Goal: Navigation & Orientation: Find specific page/section

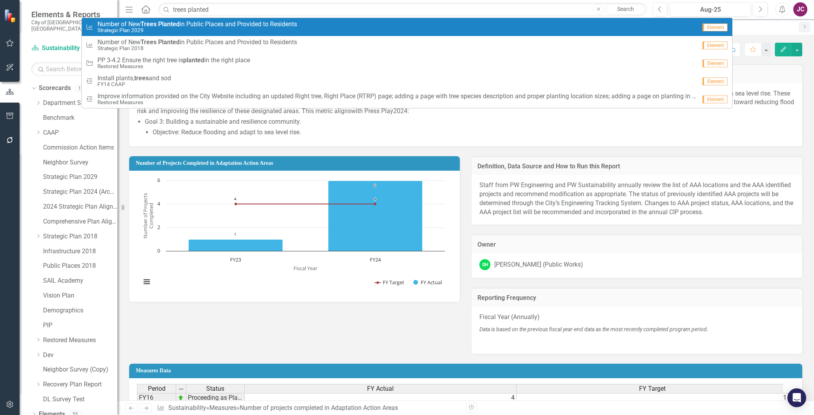
click at [270, 25] on span "Number of New Trees Planted in Public Places and Provided to Residents" at bounding box center [197, 24] width 200 height 7
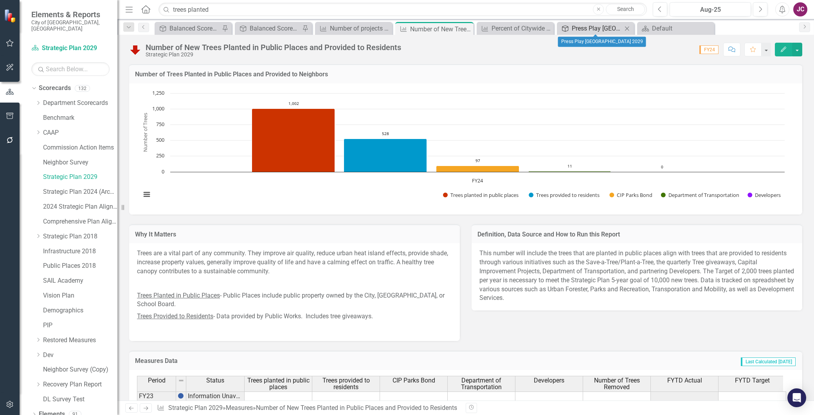
click at [589, 29] on div "Press Play [GEOGRAPHIC_DATA] 2029" at bounding box center [597, 28] width 50 height 10
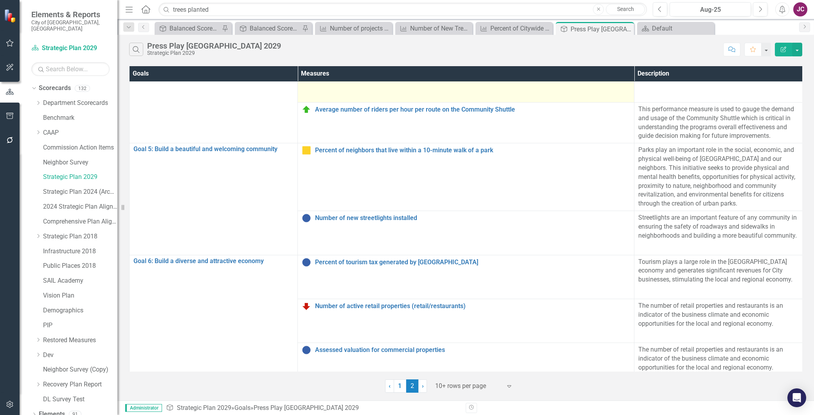
scroll to position [204, 0]
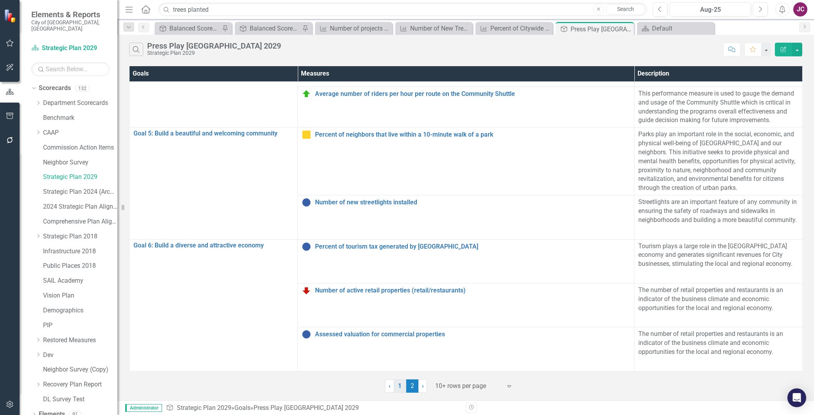
click at [400, 384] on link "1" at bounding box center [400, 385] width 13 height 13
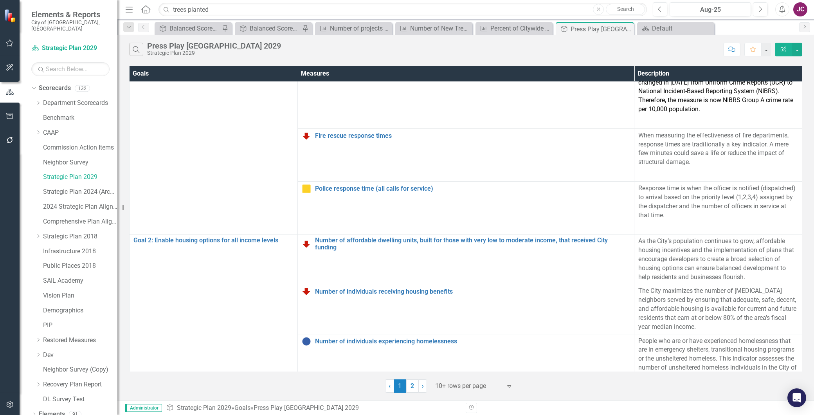
scroll to position [0, 0]
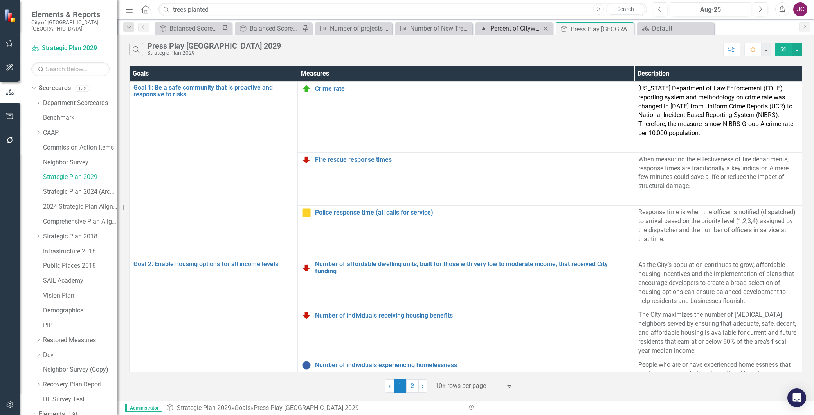
click at [498, 31] on div "Percent of Citywide tree canopy coverage on public and private property" at bounding box center [515, 28] width 50 height 10
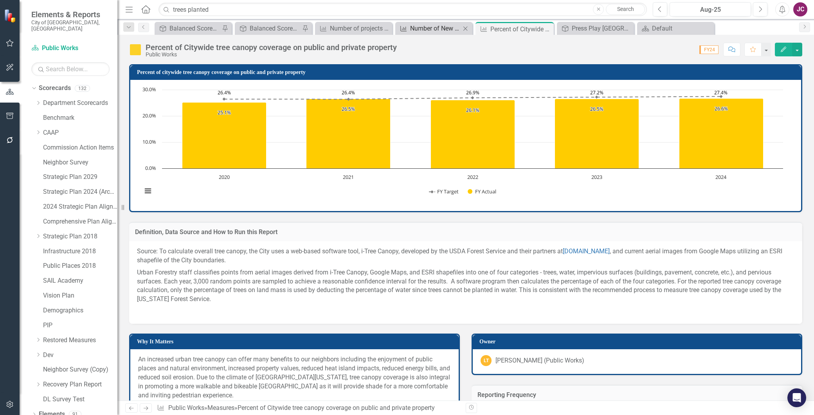
click at [433, 26] on div "Number of New Trees Planted in Public Places and Provided to Residents" at bounding box center [435, 28] width 50 height 10
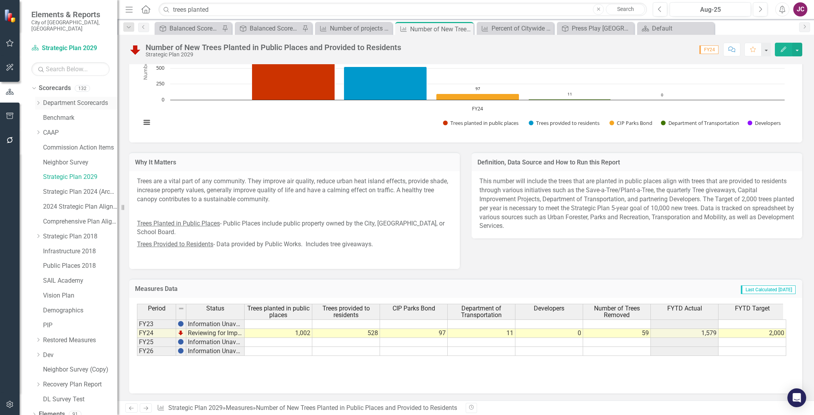
click at [39, 100] on div "Dropdown" at bounding box center [38, 103] width 6 height 7
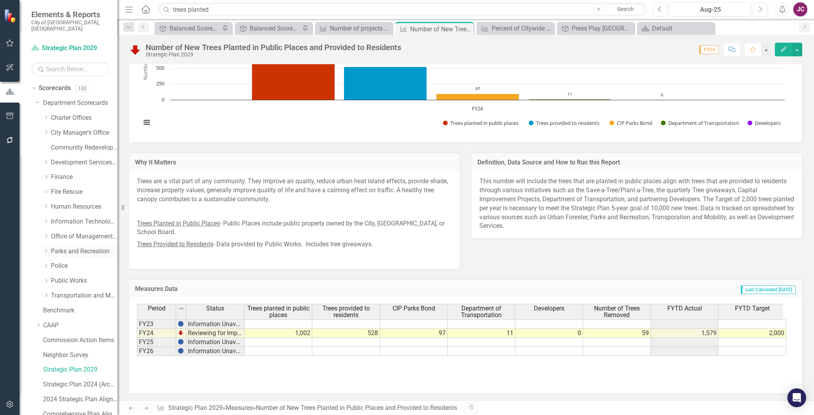
click at [63, 247] on link "Parks and Recreation" at bounding box center [84, 251] width 67 height 9
